Goal: Task Accomplishment & Management: Complete application form

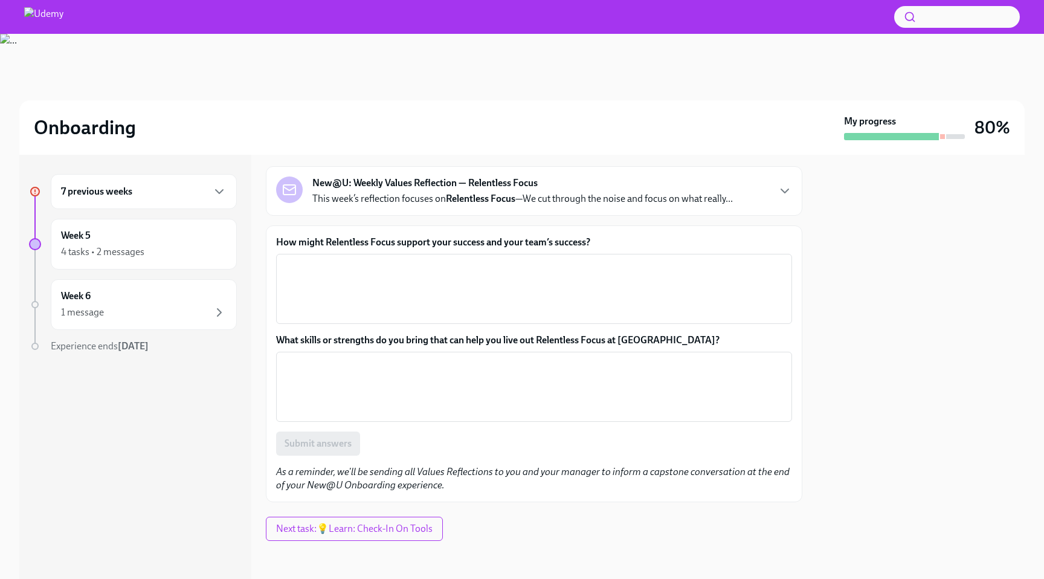
scroll to position [60, 0]
click at [541, 197] on p "This week’s reflection focuses on Relentless Focus —We cut through the noise an…" at bounding box center [522, 197] width 420 height 13
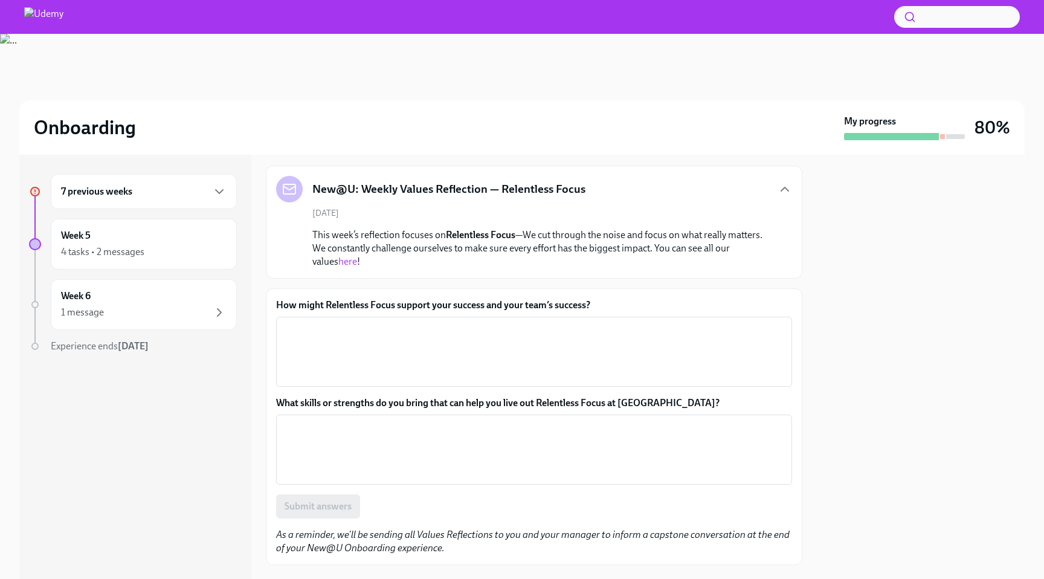
click at [338, 261] on link "here" at bounding box center [347, 260] width 19 height 11
drag, startPoint x: 280, startPoint y: 303, endPoint x: 602, endPoint y: 303, distance: 321.9
click at [602, 303] on label "How might Relentless Focus support your success and your team’s success?" at bounding box center [534, 304] width 516 height 13
copy label "ow might Relentless Focus support your success and your team’s success?"
drag, startPoint x: 663, startPoint y: 400, endPoint x: 278, endPoint y: 398, distance: 385.3
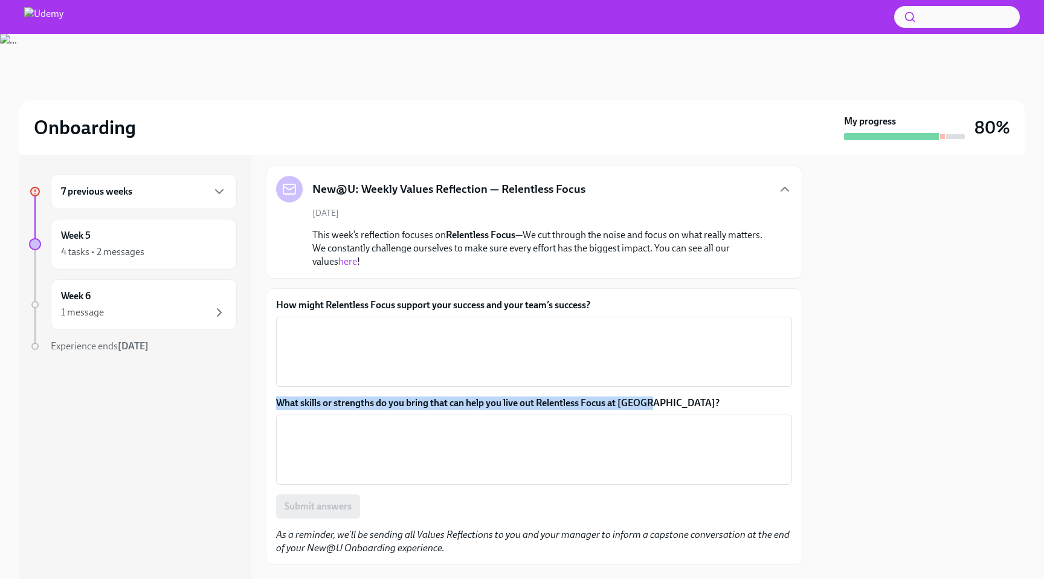
click at [277, 398] on label "What skills or strengths do you bring that can help you live out Relentless Foc…" at bounding box center [534, 402] width 516 height 13
copy label "What skills or strengths do you bring that can help you live out Relentless Foc…"
click at [490, 331] on textarea "How might Relentless Focus support your success and your team’s success?" at bounding box center [533, 351] width 501 height 58
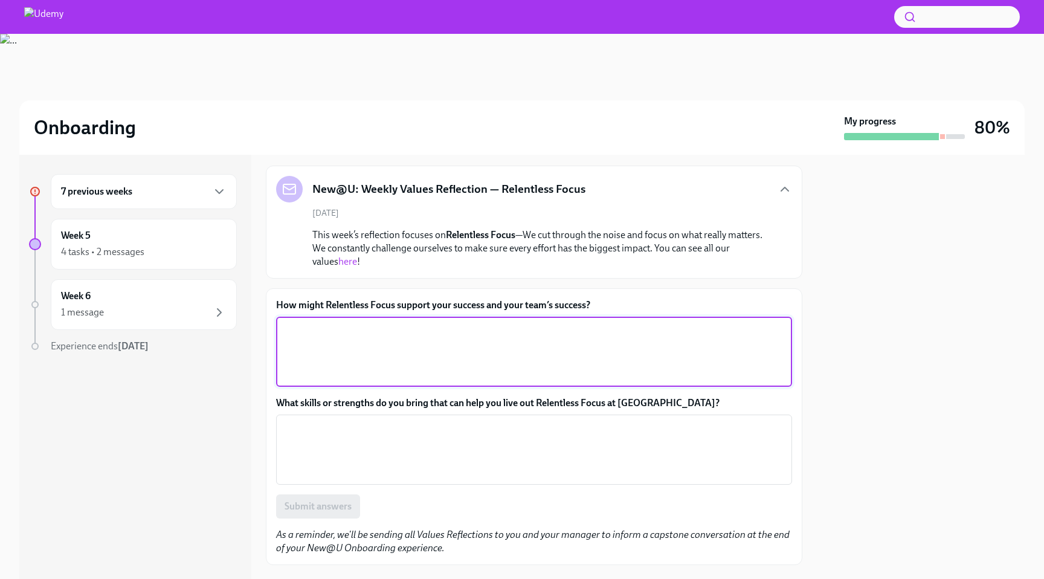
paste textarea "By keeping us aligned on what truly drives impact, Relentless Focus helps elimi…"
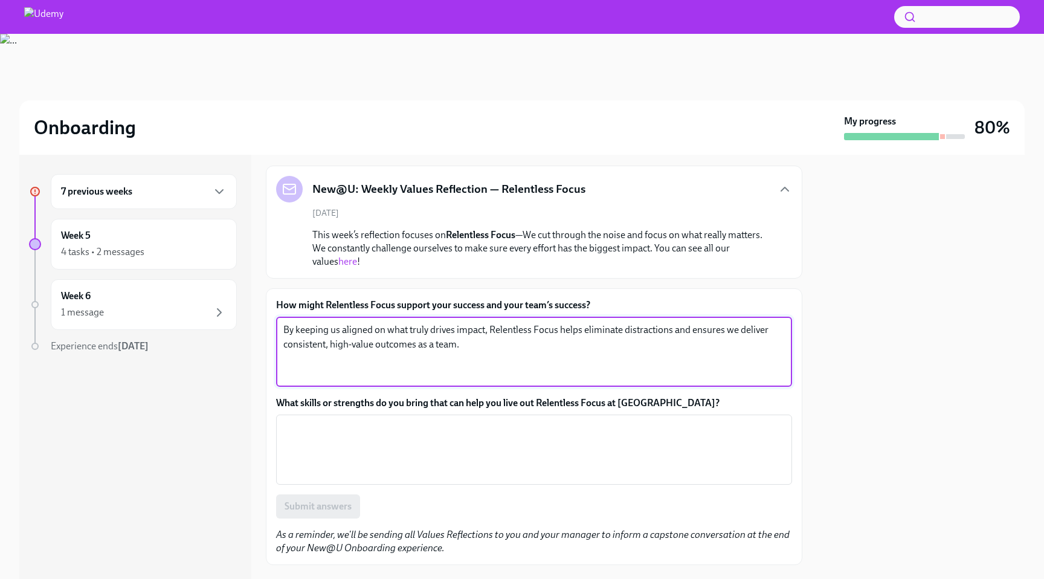
click at [583, 329] on textarea "By keeping us aligned on what truly drives impact, Relentless Focus helps elimi…" at bounding box center [533, 351] width 501 height 58
click at [611, 330] on textarea "By keeping us aligned on what truly drives impact, Relentless Focus helps us el…" at bounding box center [533, 351] width 501 height 58
click at [634, 329] on textarea "By keeping us aligned on what truly drives impact, Relentless Focus helps us el…" at bounding box center [533, 351] width 501 height 58
click at [766, 329] on textarea "By keeping us aligned on what truly drives impact, Relentless Focus helps us el…" at bounding box center [533, 351] width 501 height 58
click at [382, 346] on textarea "By keeping us aligned on what truly drives impact, Relentless Focus helps us el…" at bounding box center [533, 351] width 501 height 58
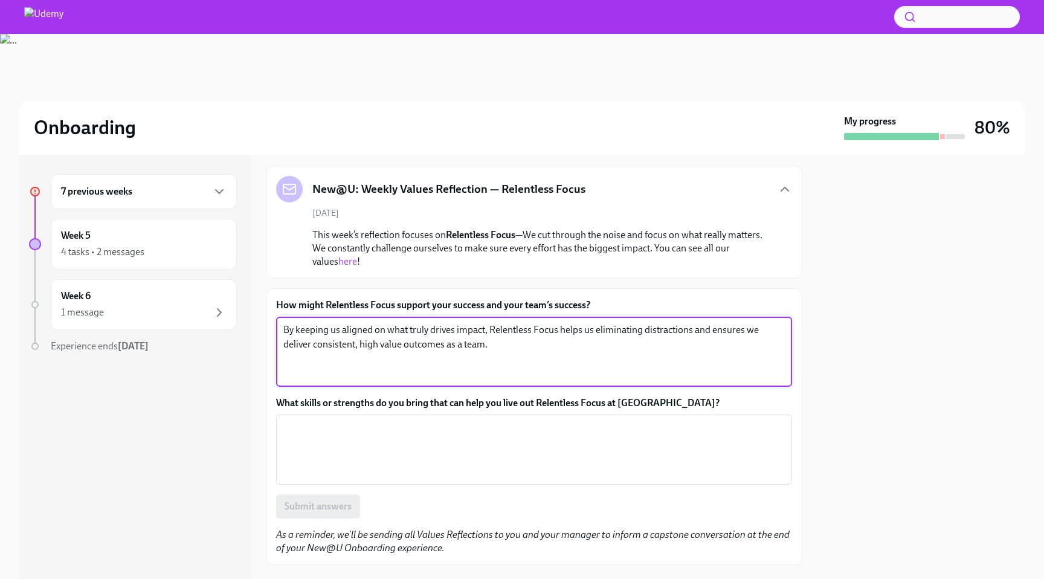
click at [487, 342] on textarea "By keeping us aligned on what truly drives impact, Relentless Focus helps us el…" at bounding box center [533, 351] width 501 height 58
click at [359, 344] on textarea "By keeping us aligned on what truly drives impact, Relentless Focus helps us el…" at bounding box center [533, 351] width 501 height 58
type textarea "By keeping us aligned on what truly drives impact, Relentless Focus helps us el…"
click at [417, 456] on textarea "What skills or strengths do you bring that can help you live out Relentless Foc…" at bounding box center [533, 449] width 501 height 58
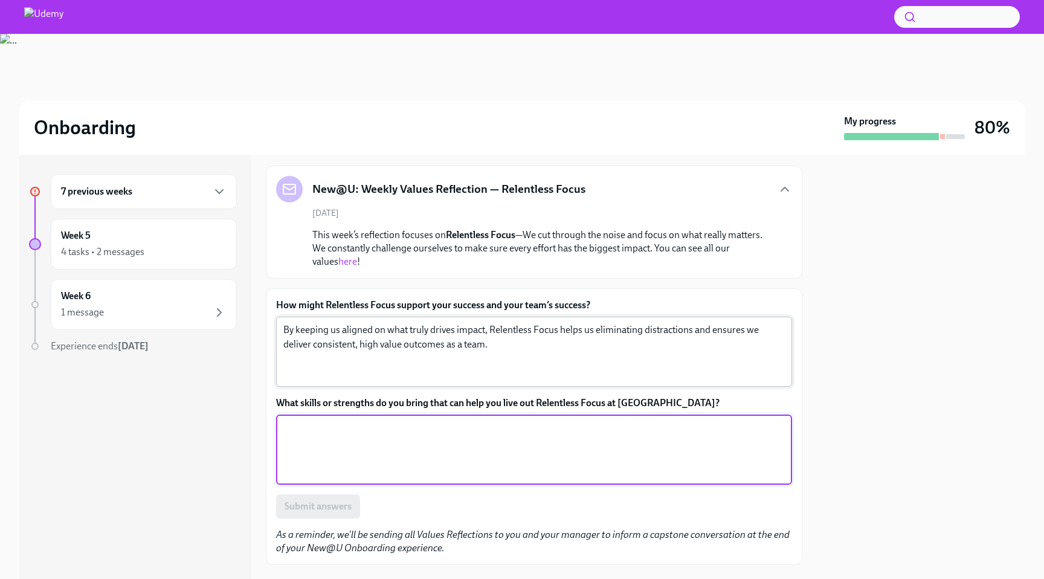
paste textarea "I bring strong prioritization and accountability — I stay clear on goals, follo…"
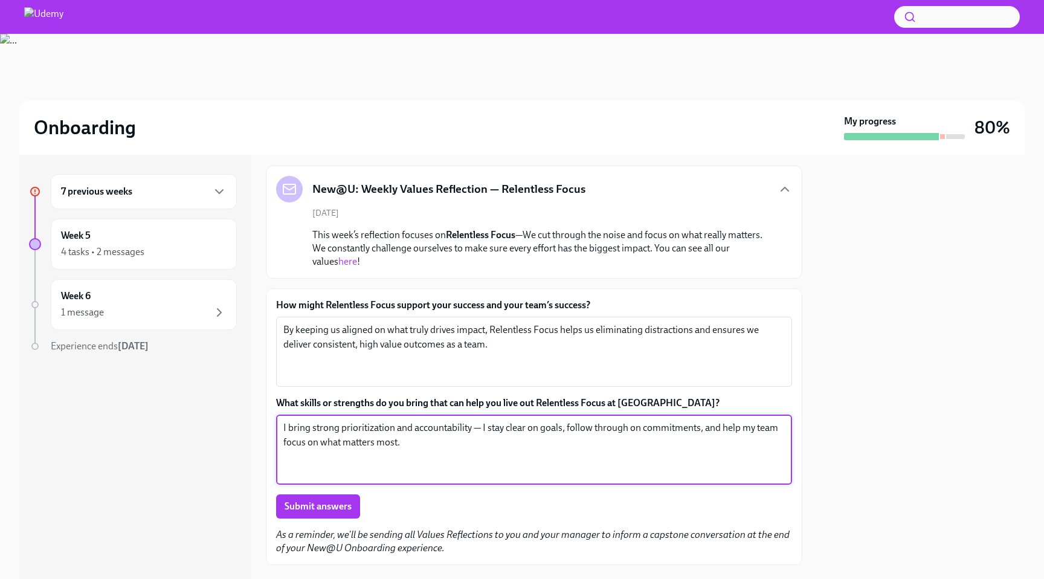
click at [387, 431] on textarea "I bring strong prioritization and accountability — I stay clear on goals, follo…" at bounding box center [533, 449] width 501 height 58
click at [423, 440] on textarea "I bring strong prioritization and accountability — I stay clear on goals, follo…" at bounding box center [533, 449] width 501 height 58
paste textarea "’m good at setting priorities and staying organized. I keep my attention on the…"
click at [290, 426] on textarea "I’m good at setting priorities and staying organized. I keep my attention on th…" at bounding box center [533, 449] width 501 height 58
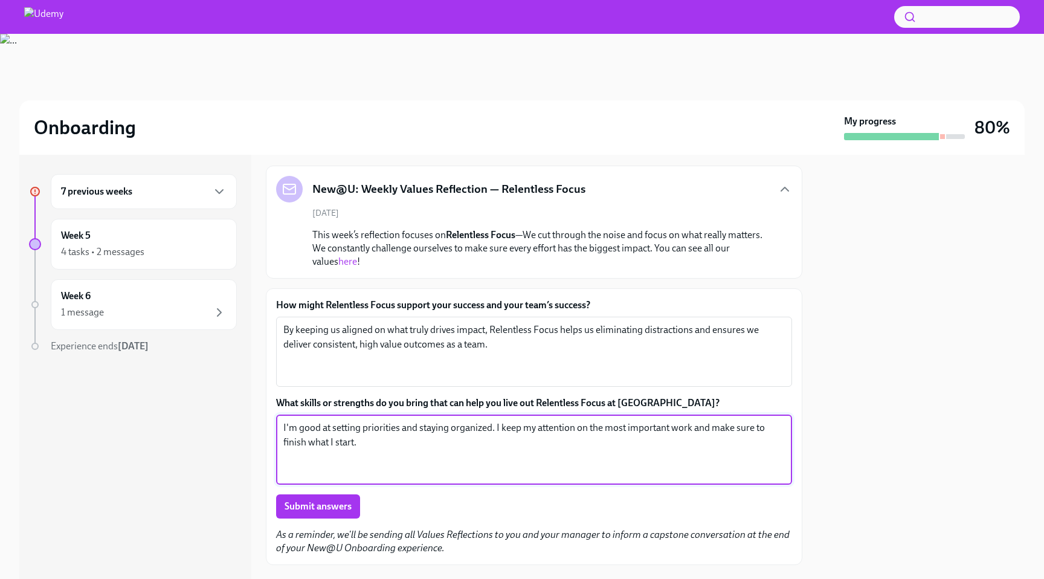
scroll to position [124, 0]
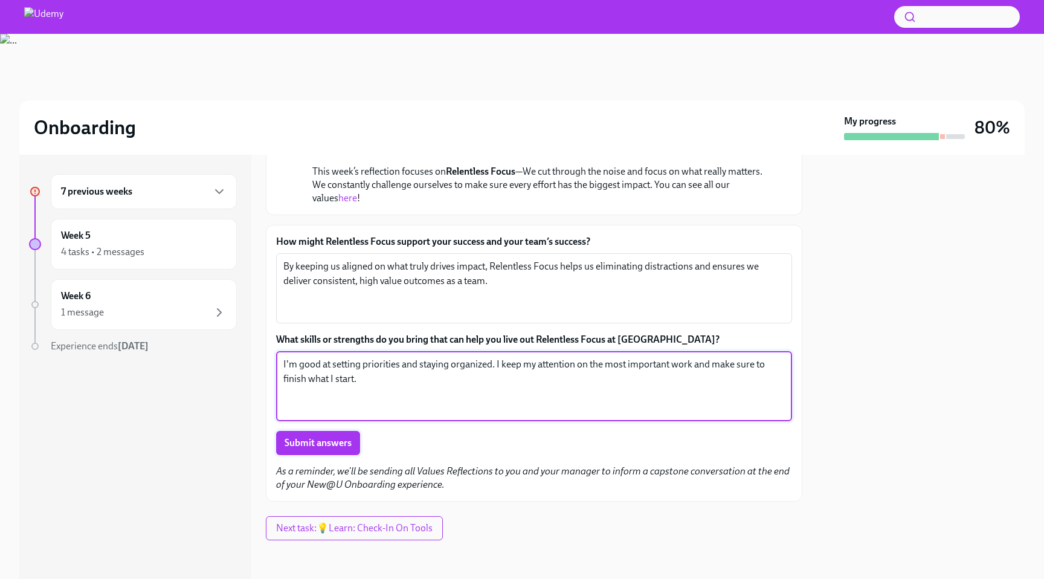
type textarea "I'm good at setting priorities and staying organized. I keep my attention on th…"
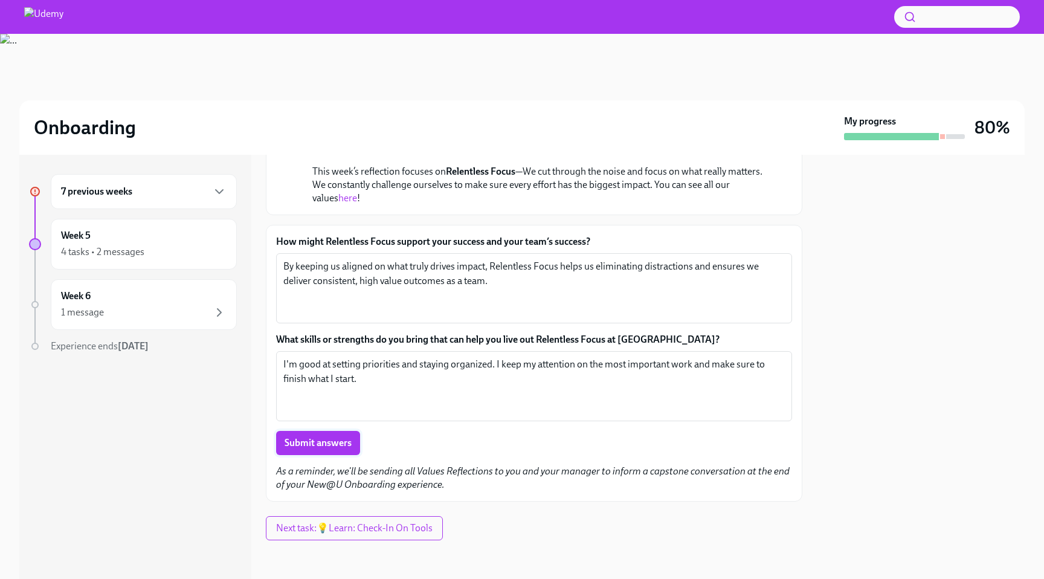
click at [344, 447] on span "Submit answers" at bounding box center [317, 443] width 67 height 12
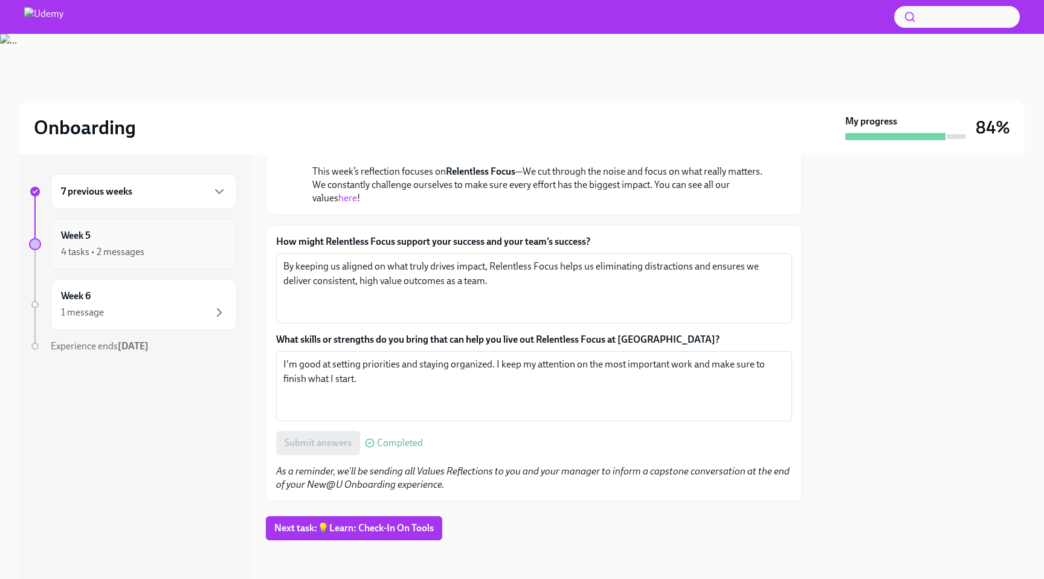
click at [136, 250] on div "4 tasks • 2 messages" at bounding box center [102, 251] width 83 height 13
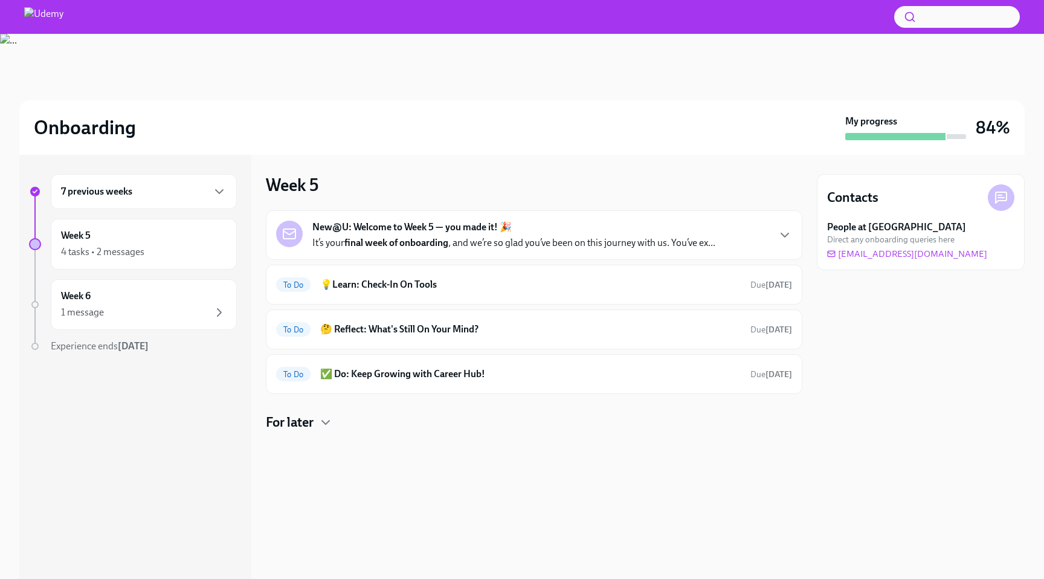
click at [307, 421] on h4 "For later" at bounding box center [290, 422] width 48 height 18
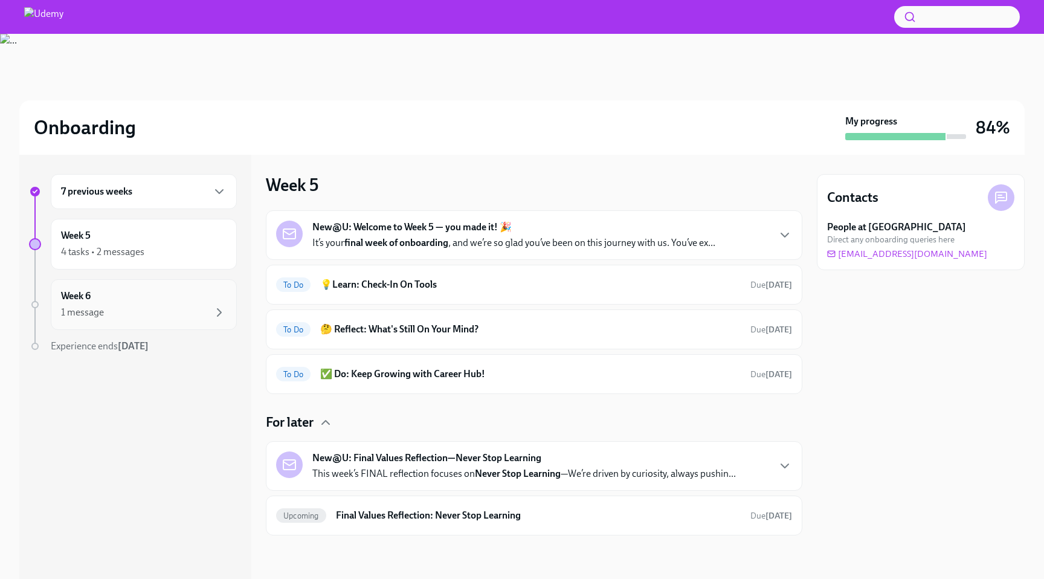
click at [86, 283] on div "Week 6 1 message" at bounding box center [144, 304] width 186 height 51
